Goal: Transaction & Acquisition: Purchase product/service

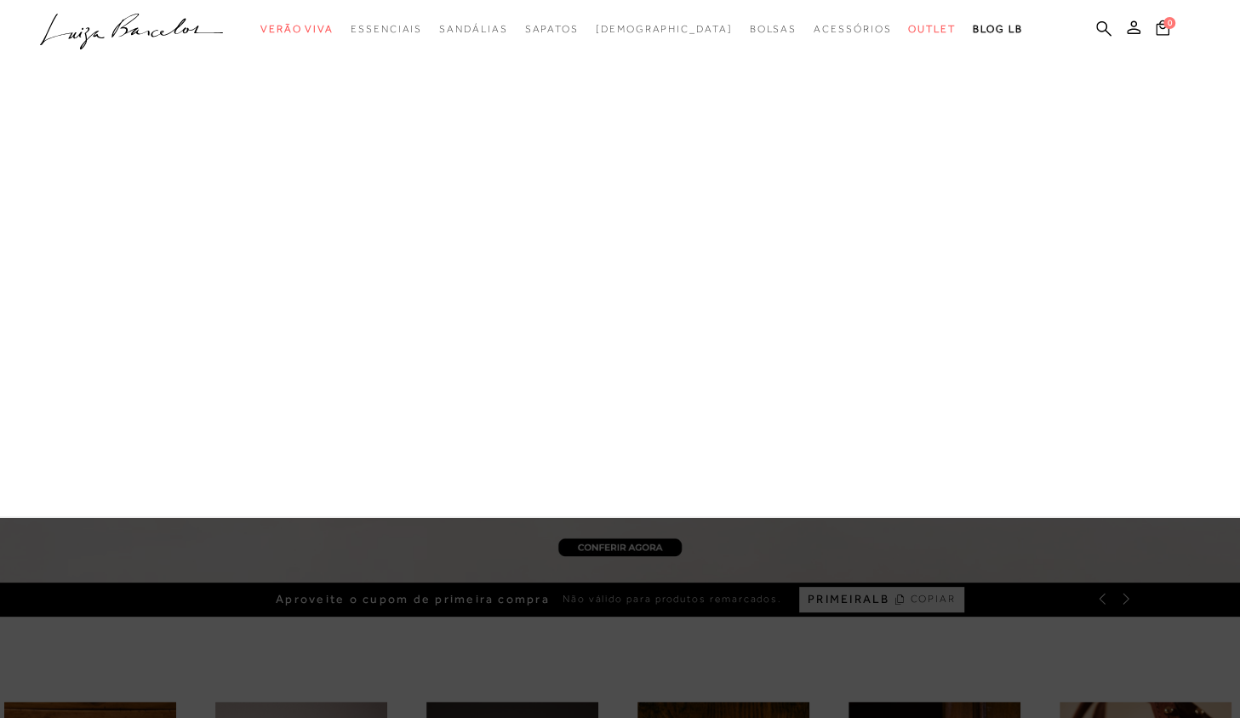
drag, startPoint x: 345, startPoint y: 314, endPoint x: 334, endPoint y: 314, distance: 11.1
click at [0, 0] on div "Kids [GEOGRAPHIC_DATA] [DEMOGRAPHIC_DATA] Sapatos [GEOGRAPHIC_DATA] Mules [GEOG…" at bounding box center [0, 0] width 0 height 0
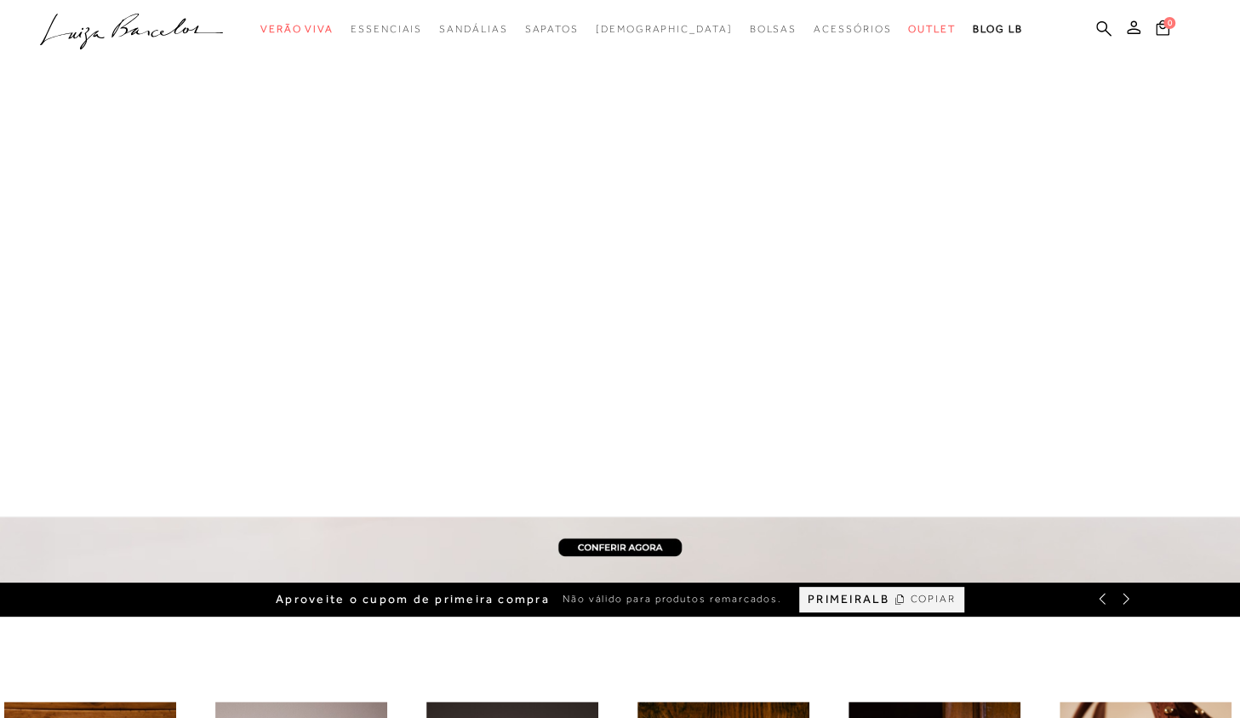
click at [333, 314] on div at bounding box center [620, 258] width 1240 height 517
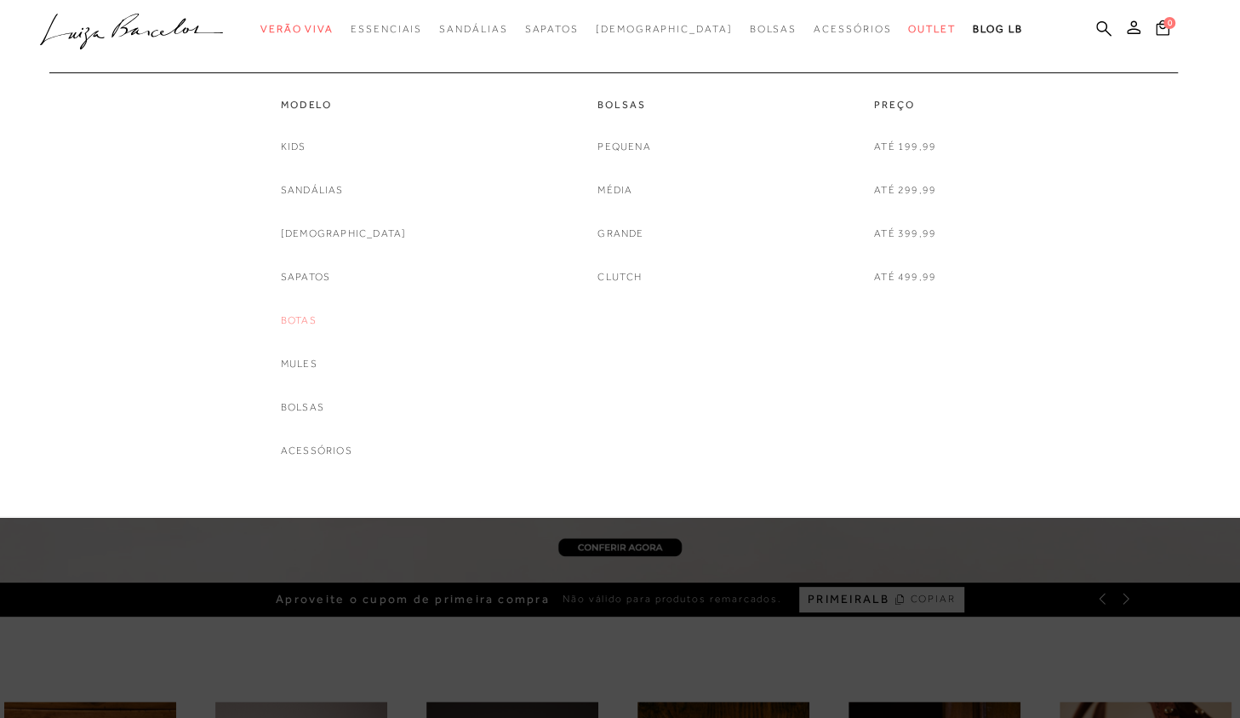
click at [317, 319] on link "Botas" at bounding box center [299, 321] width 36 height 18
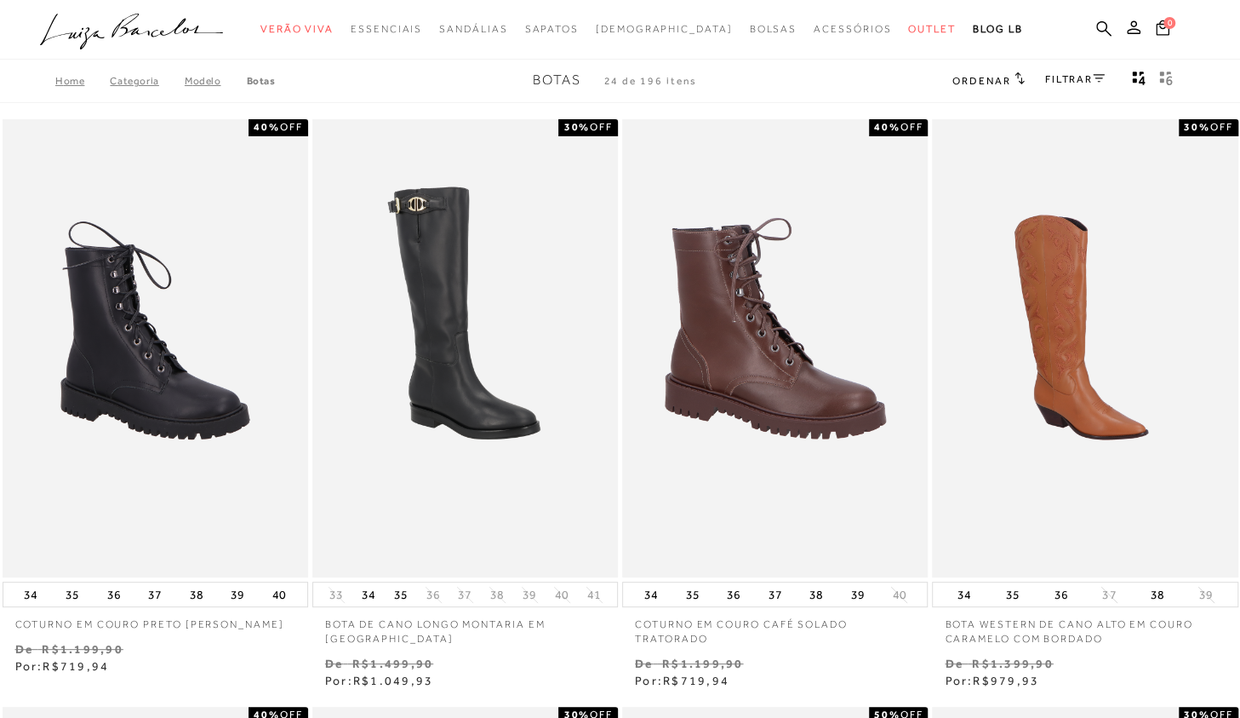
click at [1083, 79] on link "FILTRAR" at bounding box center [1075, 79] width 60 height 12
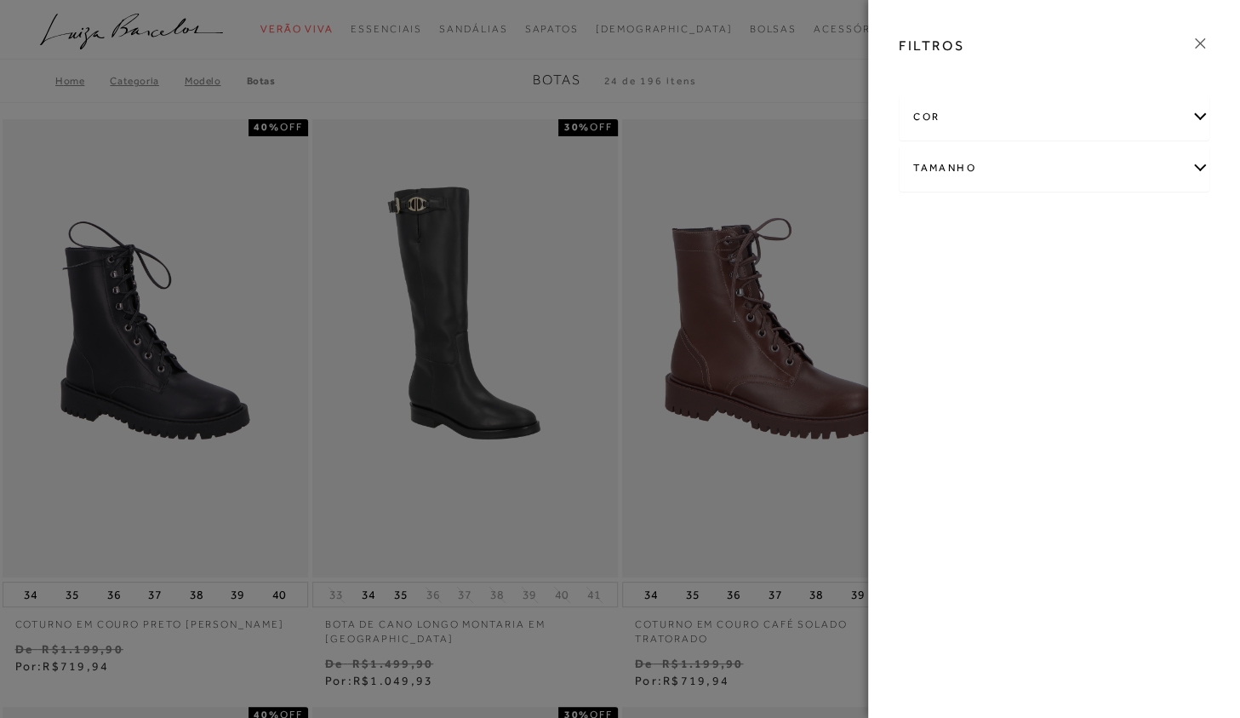
click at [1171, 151] on div "Tamanho" at bounding box center [1054, 168] width 309 height 45
click at [1023, 222] on span "35" at bounding box center [1021, 222] width 25 height 13
click at [1030, 230] on label "35" at bounding box center [1028, 223] width 39 height 37
click at [1022, 230] on input "35" at bounding box center [1013, 225] width 17 height 17
checkbox input "true"
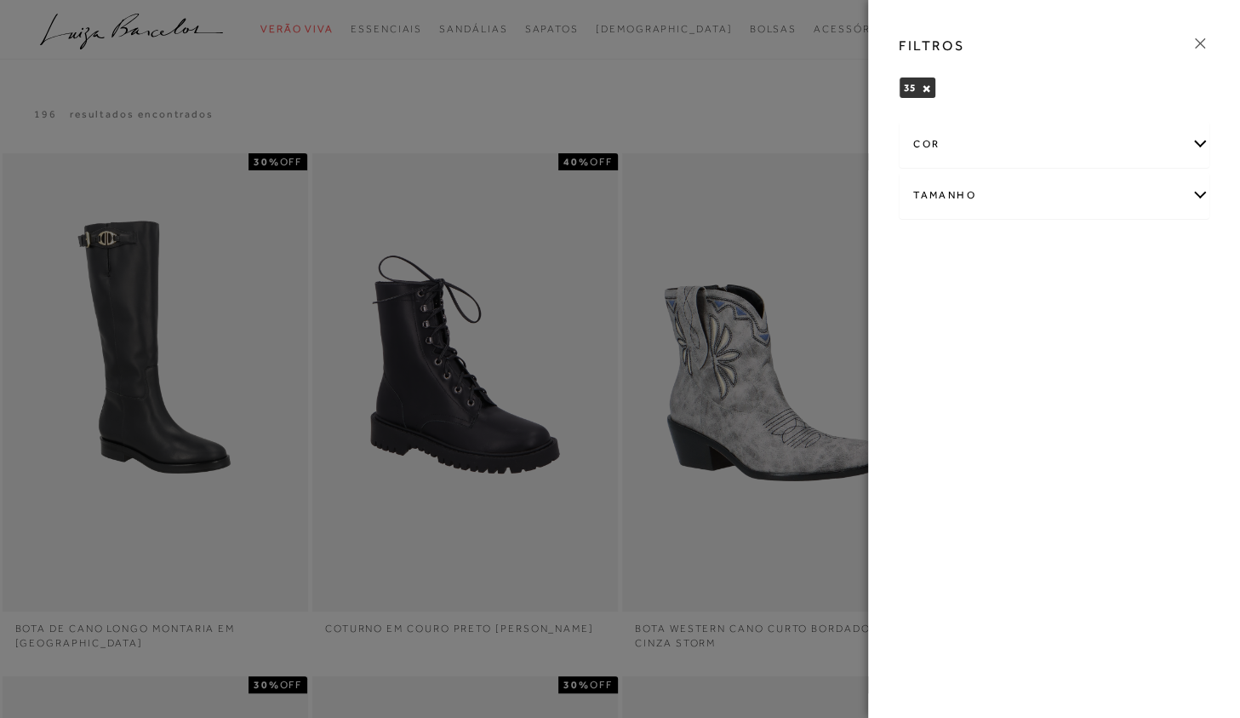
click at [1200, 40] on icon at bounding box center [1200, 43] width 19 height 19
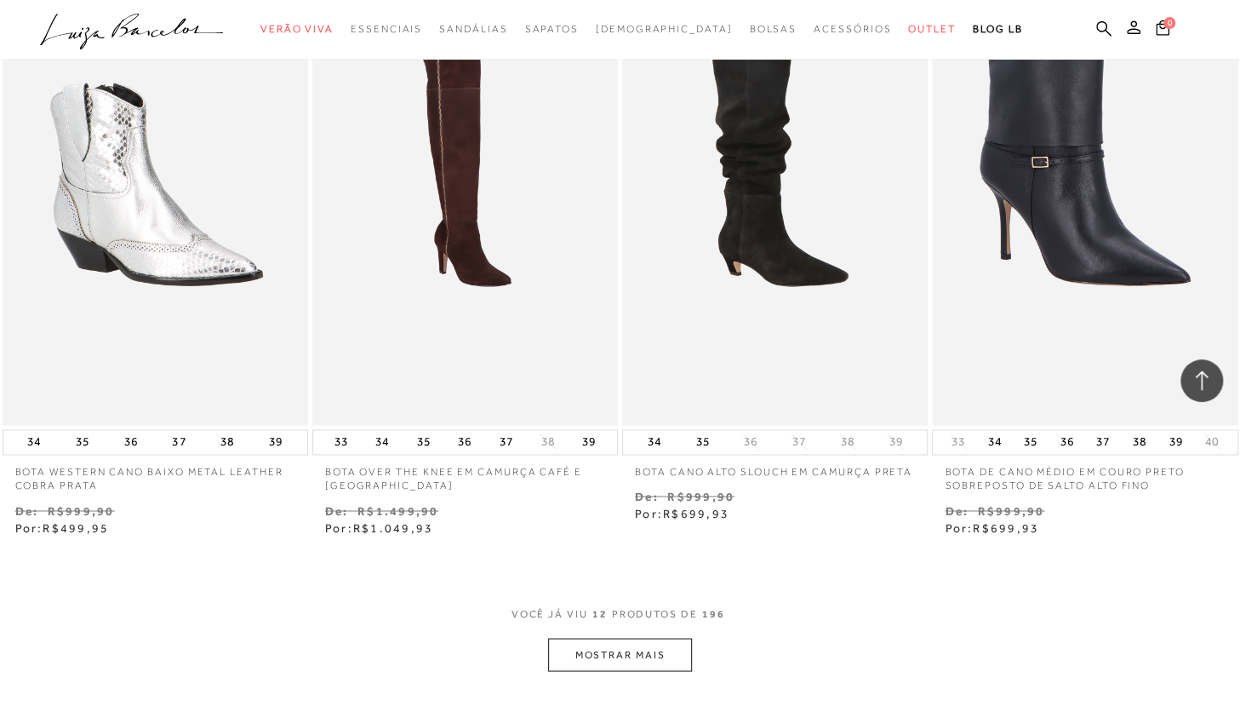
scroll to position [1447, 0]
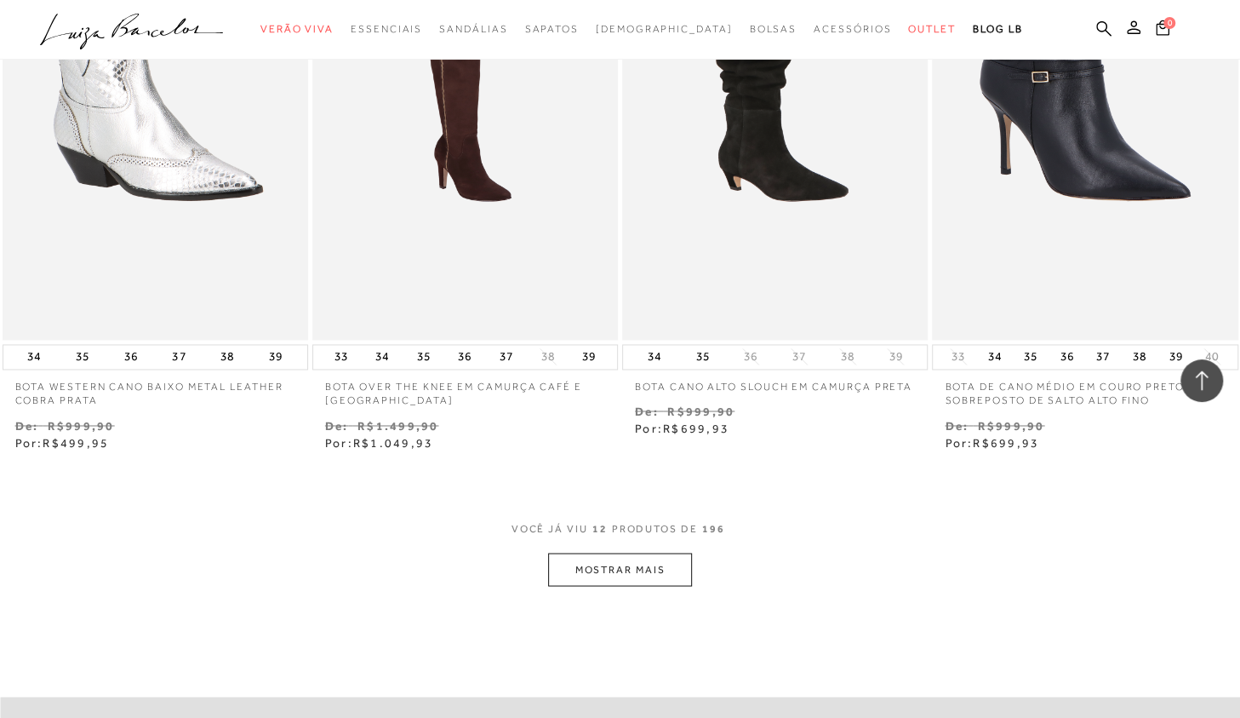
click at [623, 580] on button "MOSTRAR MAIS" at bounding box center [619, 568] width 143 height 33
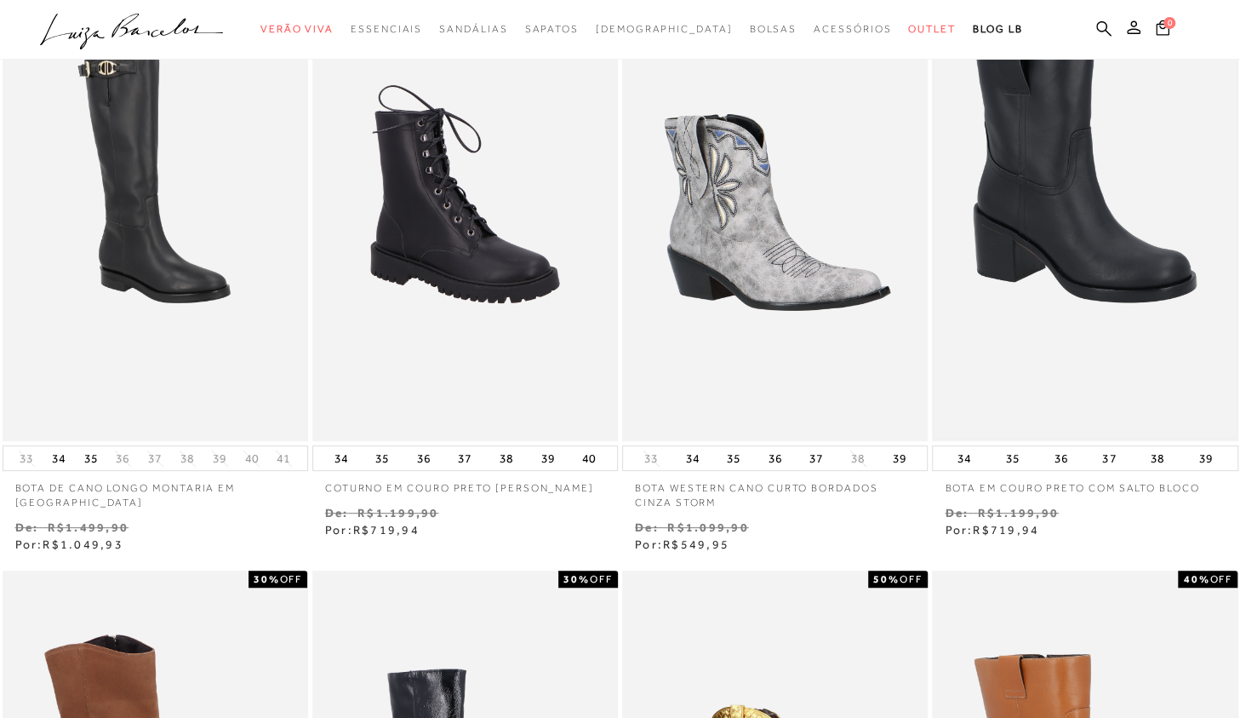
scroll to position [0, 0]
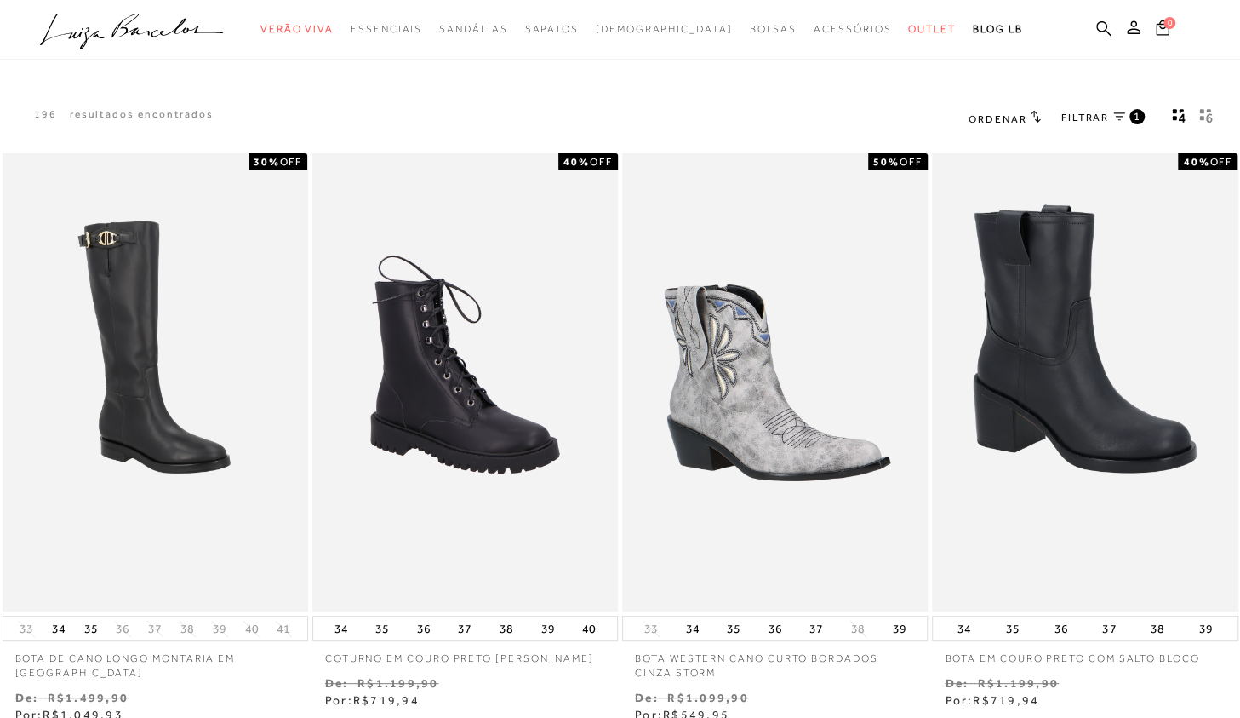
click at [1106, 117] on span "FILTRAR" at bounding box center [1085, 118] width 48 height 14
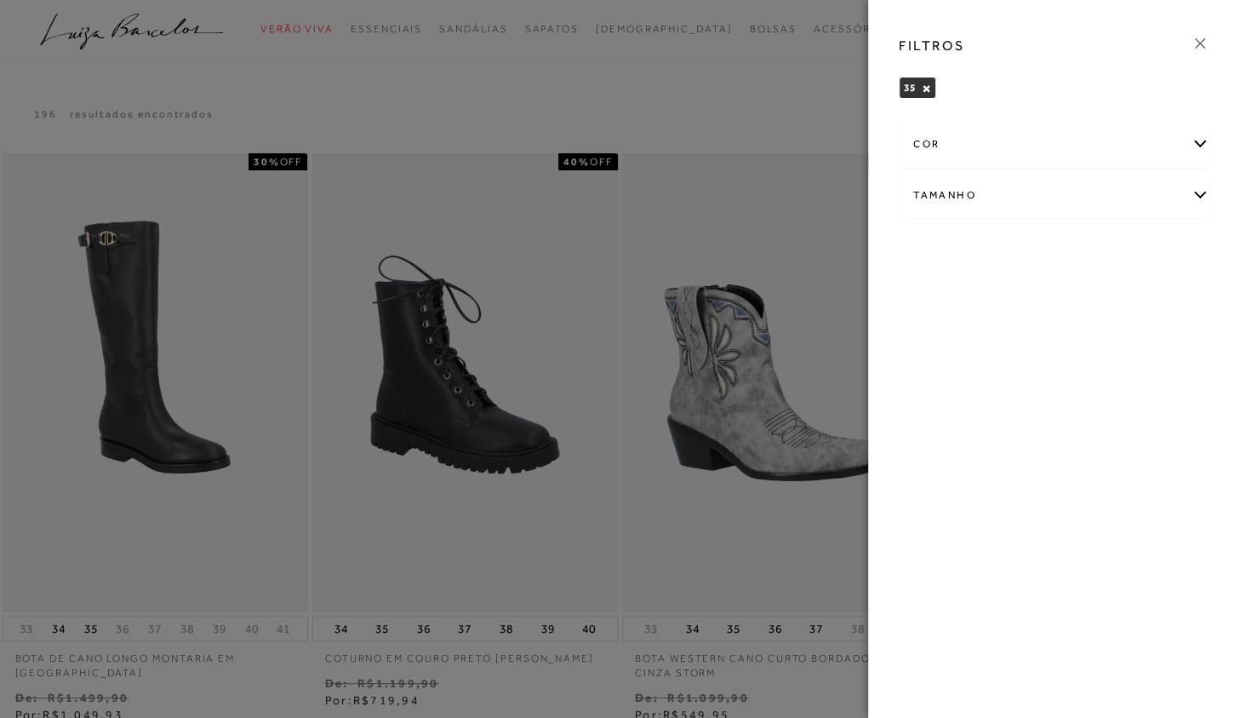
click at [1135, 200] on div "Tamanho" at bounding box center [1054, 195] width 309 height 45
click at [1194, 192] on div "Tamanho" at bounding box center [1054, 195] width 309 height 45
click at [1192, 136] on div "cor" at bounding box center [1054, 144] width 309 height 45
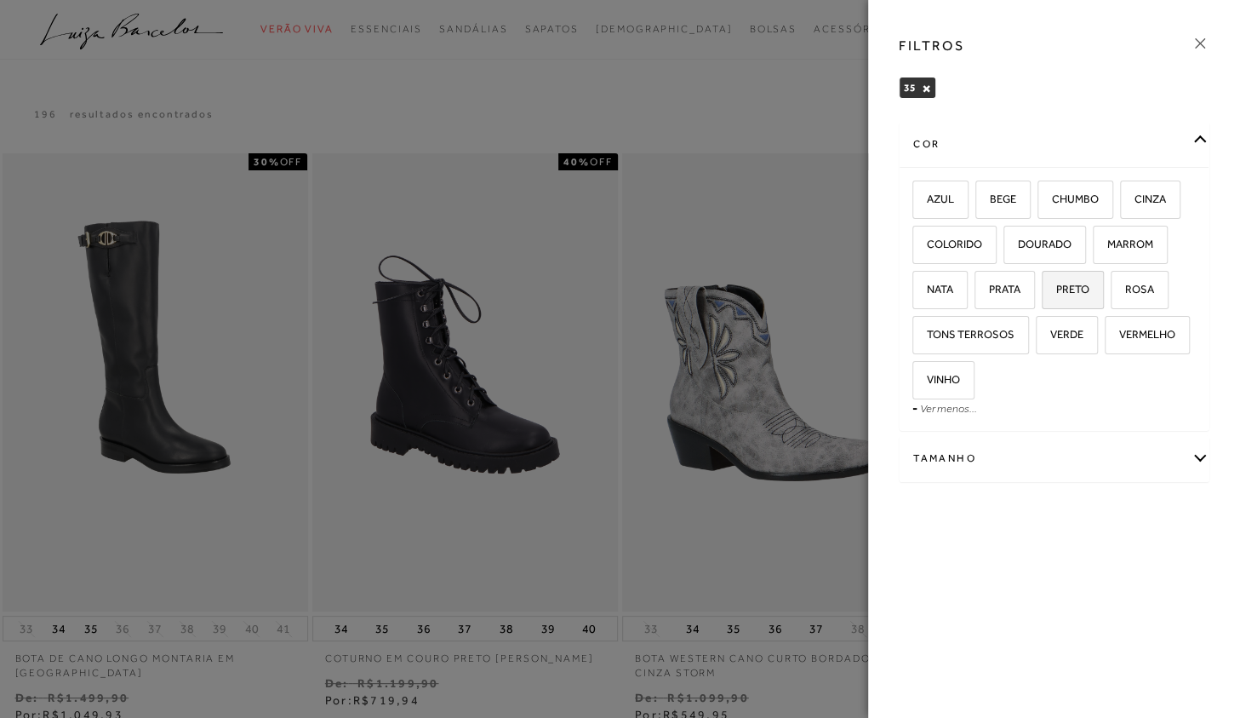
click at [1066, 287] on span "PRETO" at bounding box center [1067, 289] width 46 height 13
click at [1056, 287] on input "PRETO" at bounding box center [1047, 291] width 17 height 17
checkbox input "true"
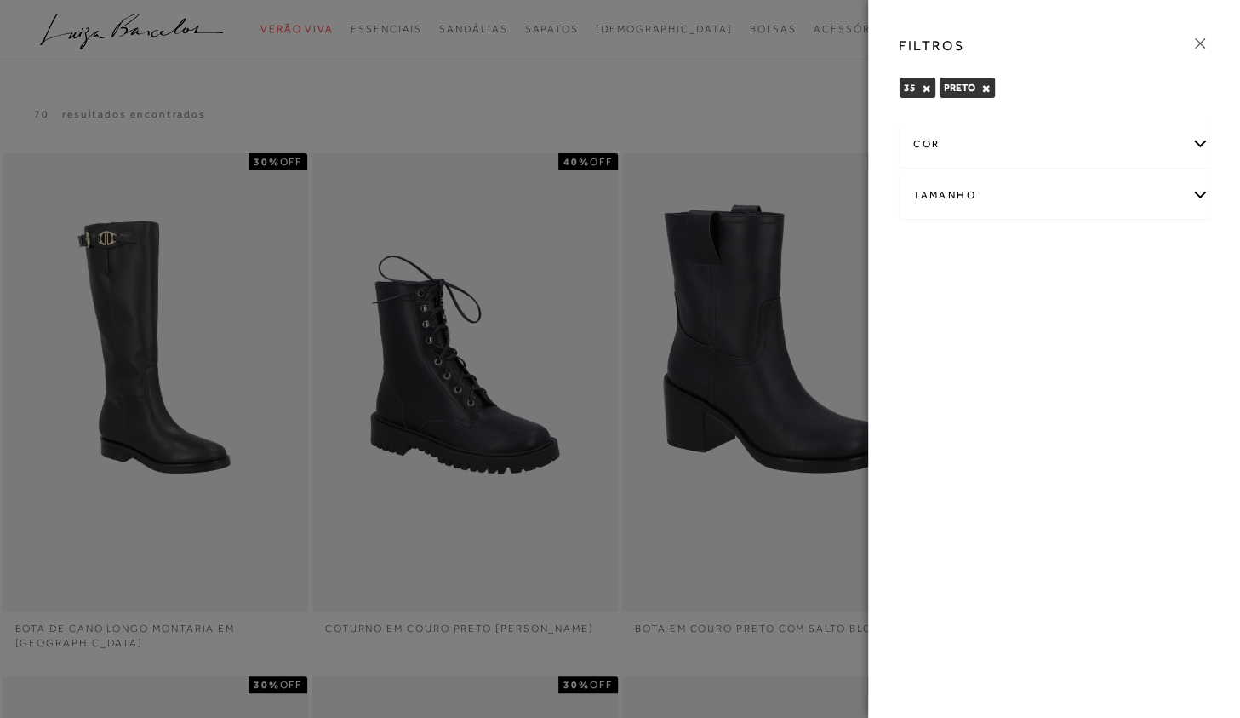
click at [831, 127] on div at bounding box center [620, 359] width 1240 height 718
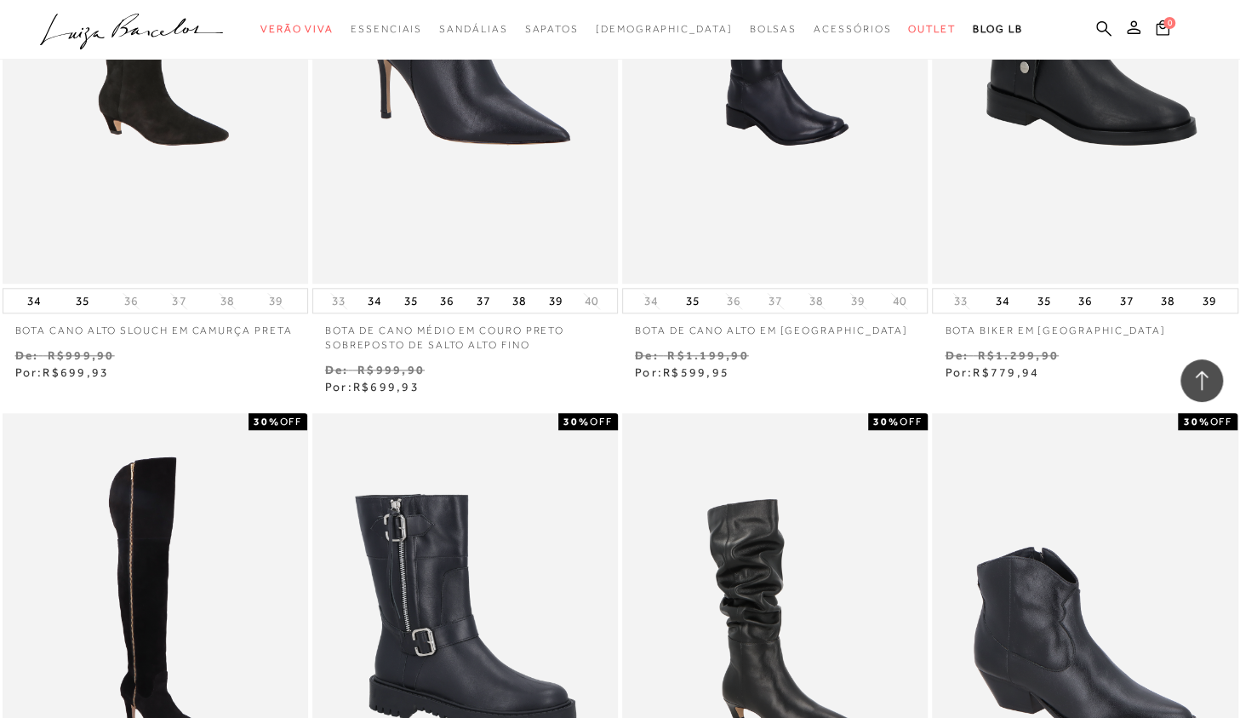
scroll to position [1426, 0]
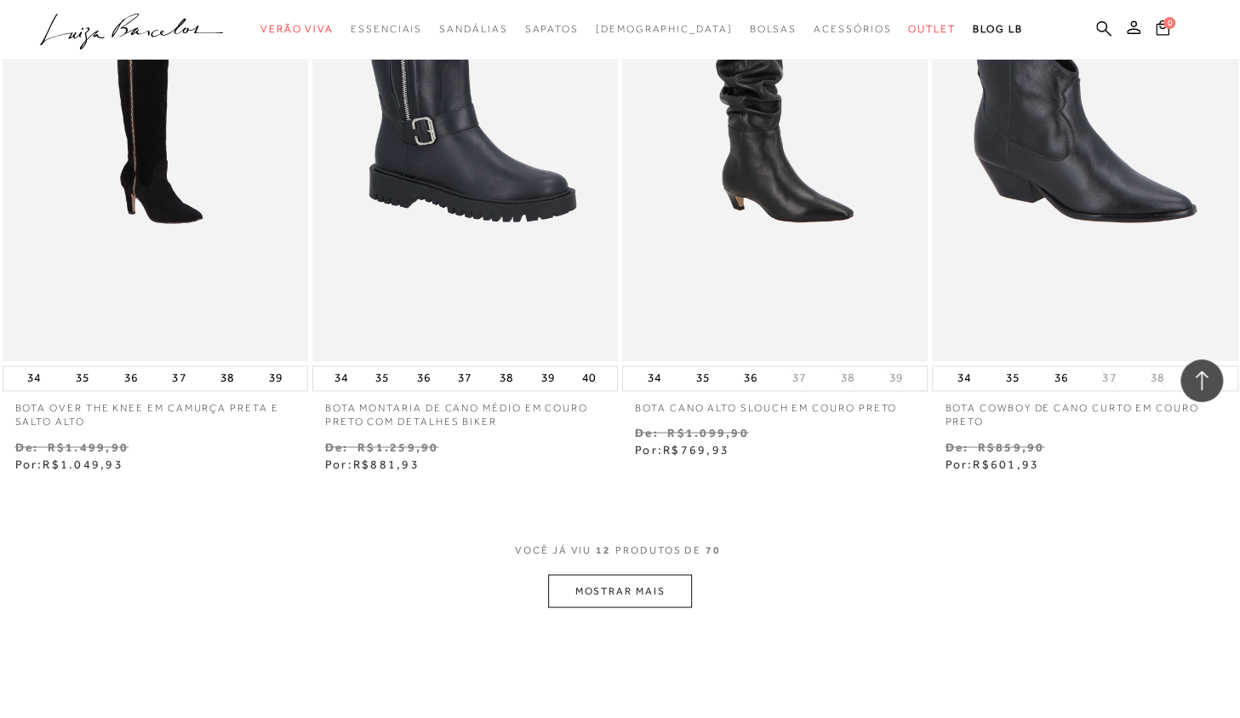
click at [622, 599] on button "MOSTRAR MAIS" at bounding box center [619, 590] width 143 height 33
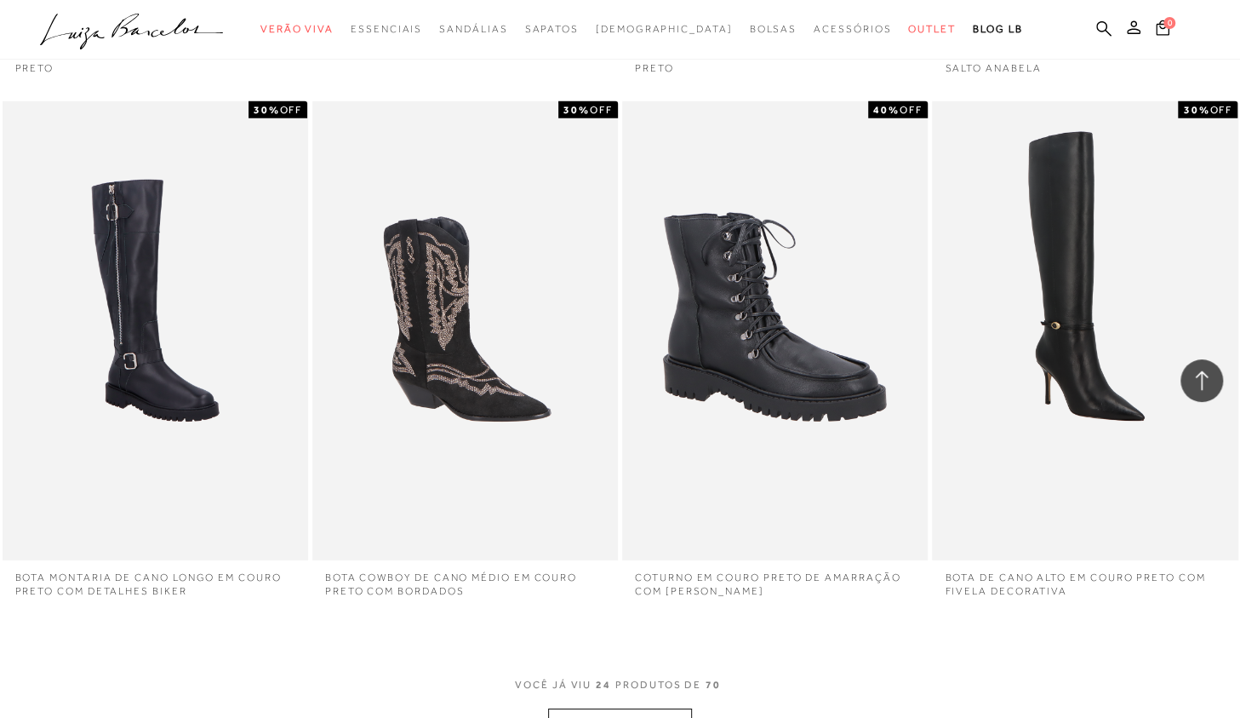
scroll to position [2945, 0]
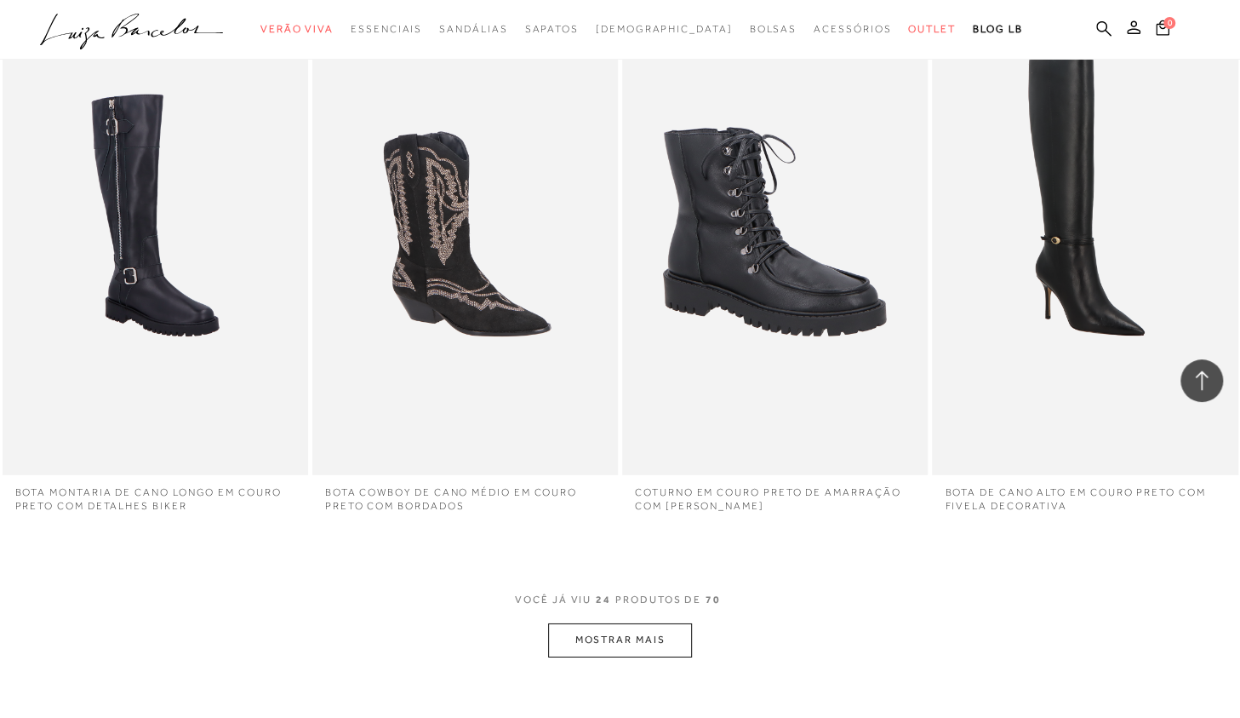
drag, startPoint x: 637, startPoint y: 599, endPoint x: 637, endPoint y: 636, distance: 36.6
click at [637, 600] on span "PRODUTOS DE" at bounding box center [658, 599] width 86 height 14
click at [637, 638] on button "MOSTRAR MAIS" at bounding box center [619, 639] width 143 height 33
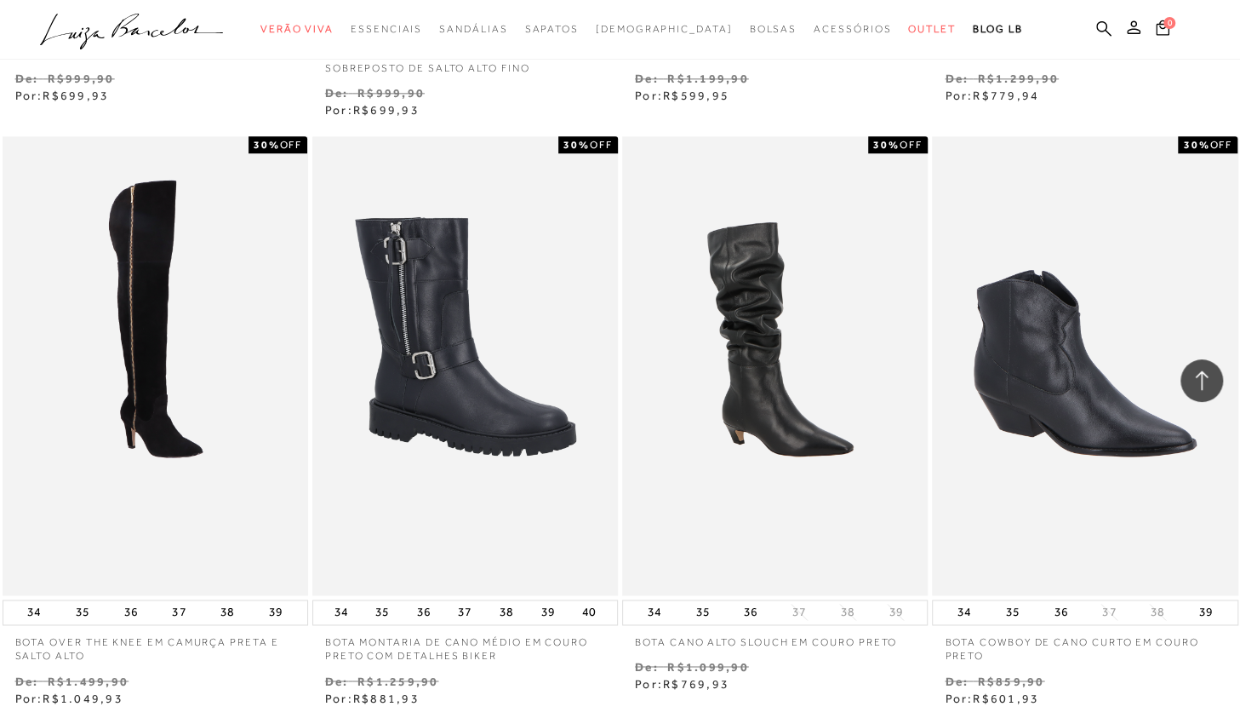
scroll to position [1532, 0]
